Goal: Communication & Community: Answer question/provide support

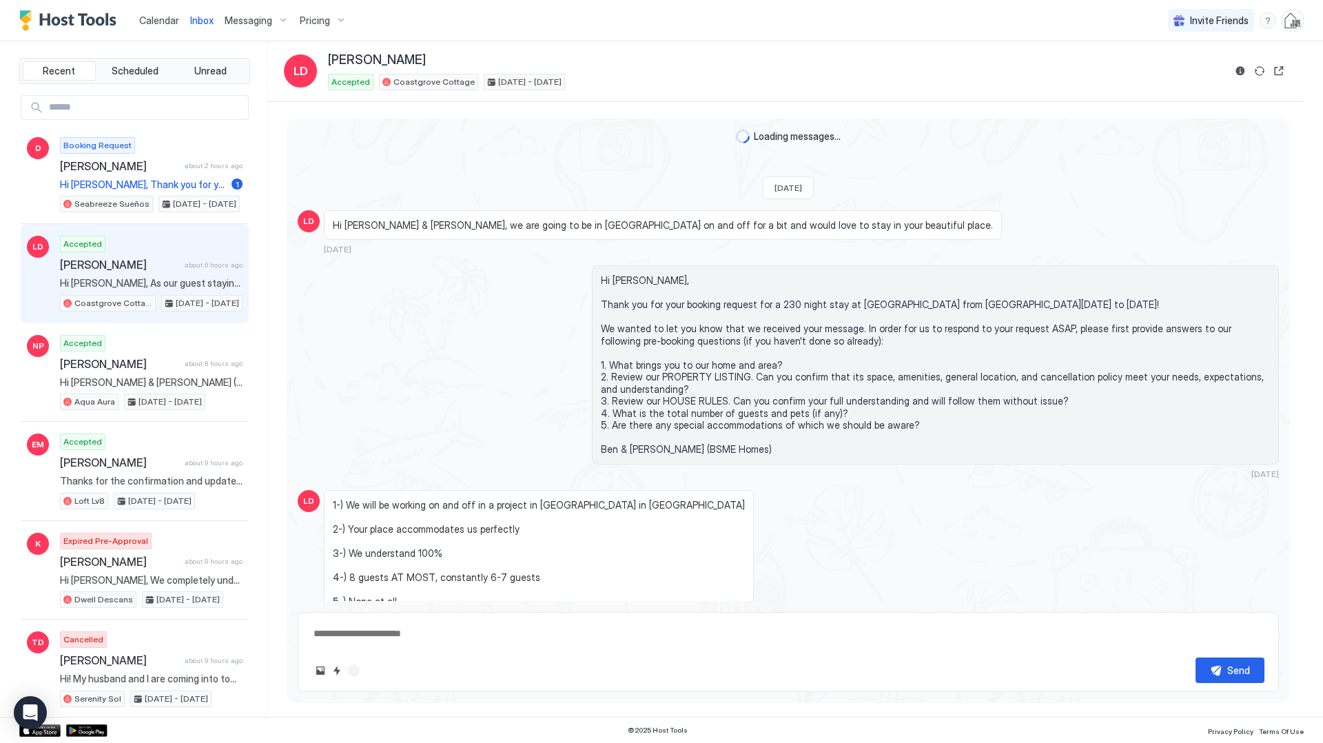
type textarea "*"
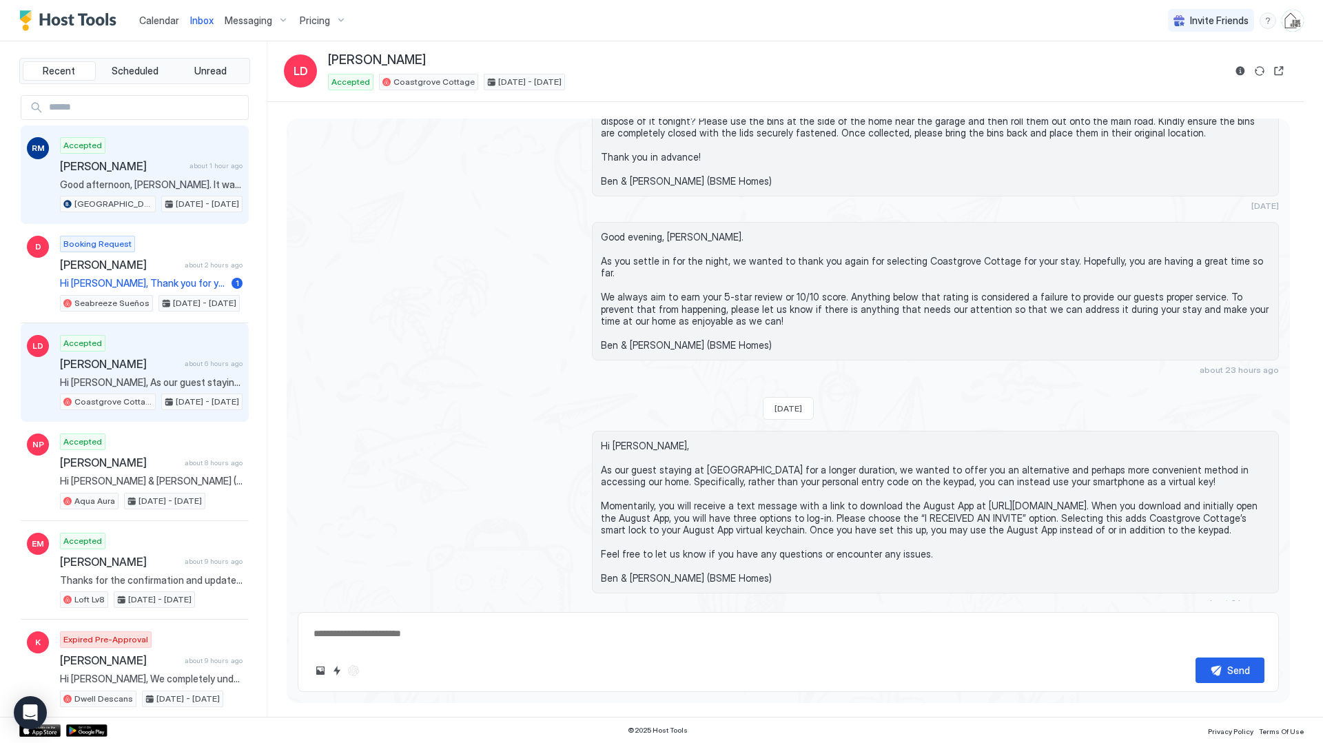
click at [190, 161] on div "[PERSON_NAME] about 1 hour ago" at bounding box center [151, 166] width 183 height 14
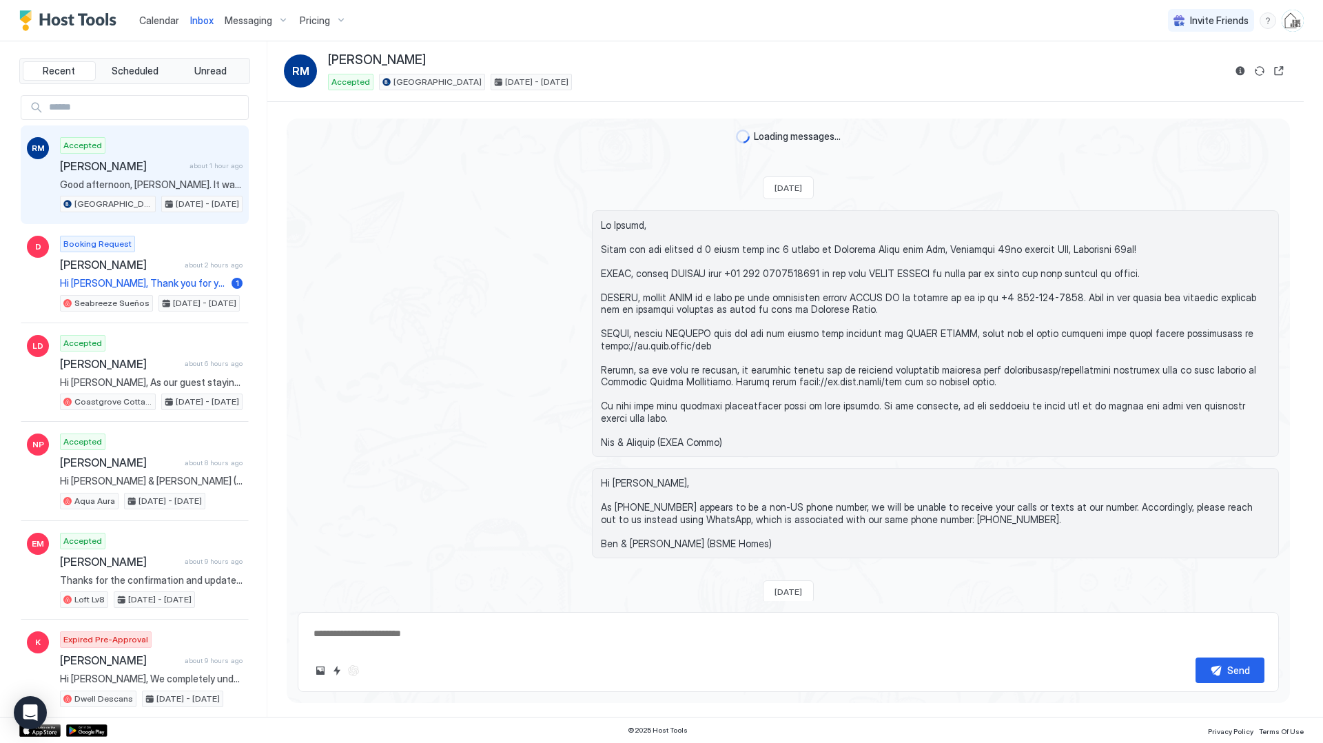
scroll to position [1598, 0]
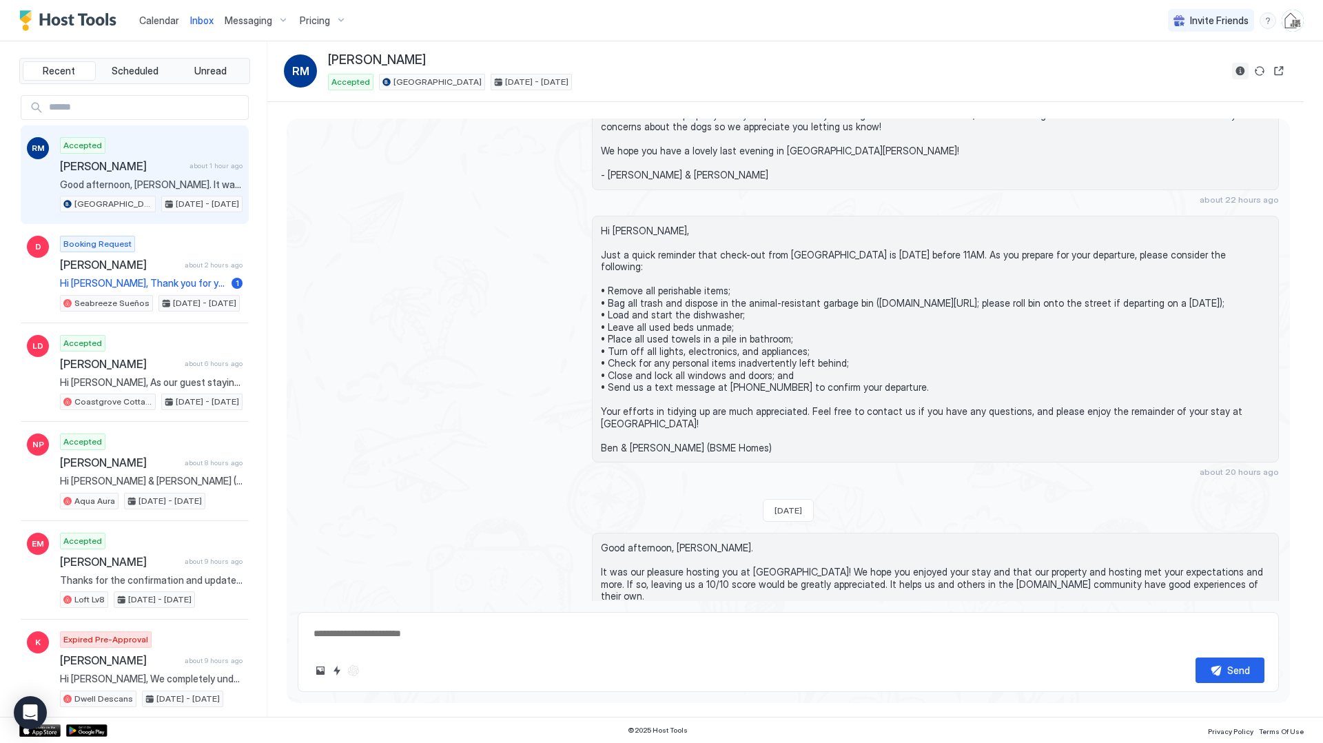
click at [1243, 69] on button "Reservation information" at bounding box center [1240, 71] width 17 height 17
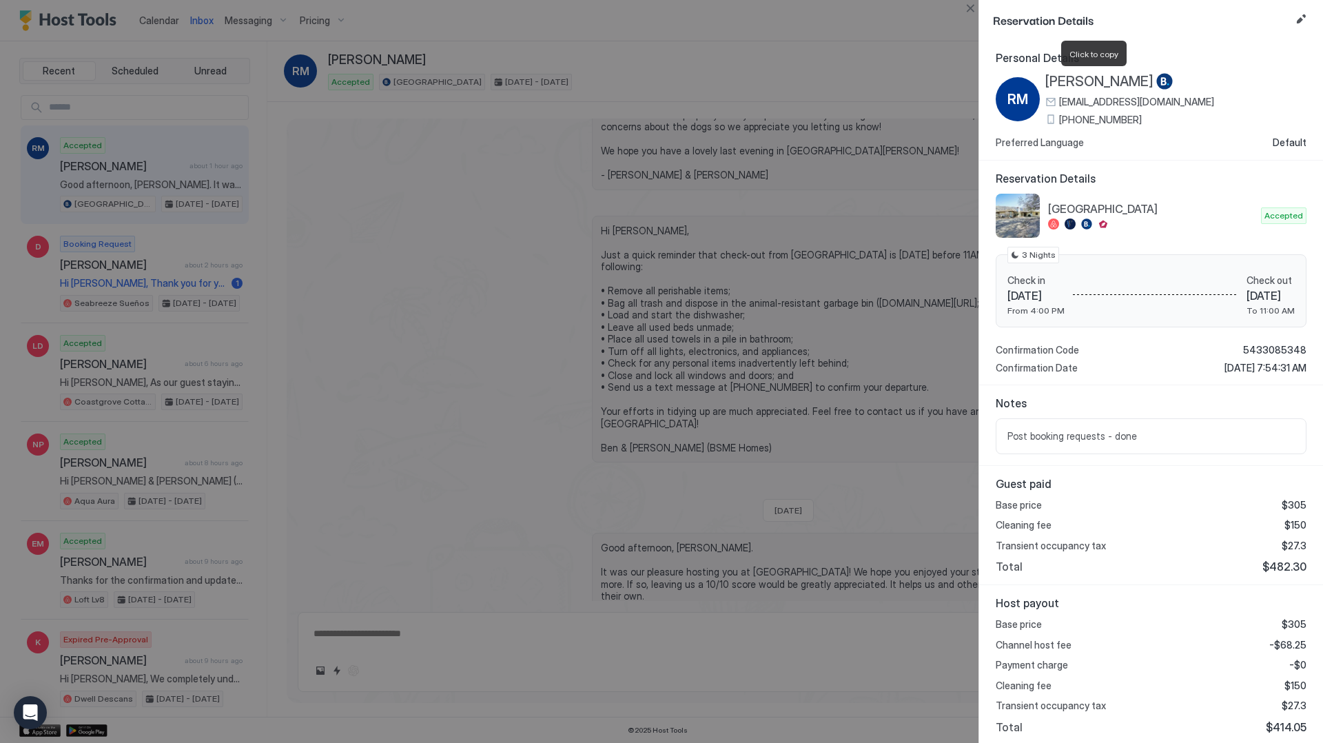
click at [1066, 80] on span "[PERSON_NAME]" at bounding box center [1100, 81] width 108 height 17
